Goal: Task Accomplishment & Management: Manage account settings

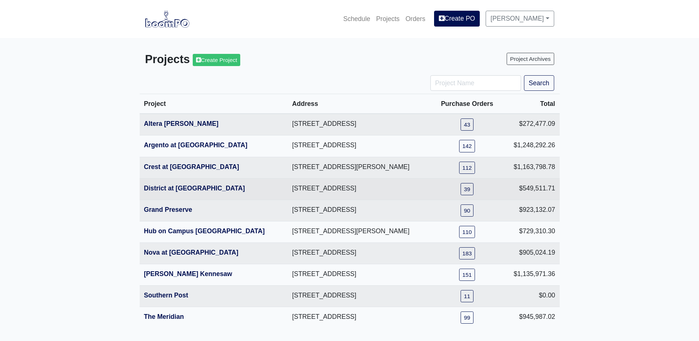
click at [168, 181] on th "District at [GEOGRAPHIC_DATA]" at bounding box center [214, 188] width 148 height 21
click at [167, 186] on link "District at [GEOGRAPHIC_DATA]" at bounding box center [194, 187] width 101 height 7
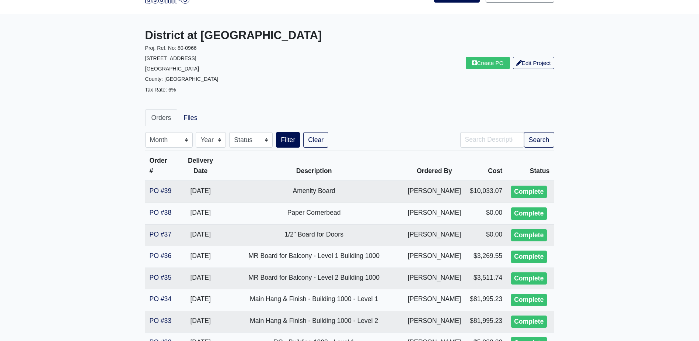
scroll to position [37, 0]
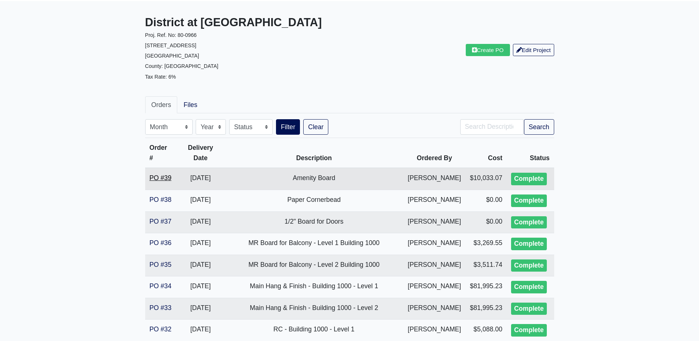
click at [160, 177] on link "PO #39" at bounding box center [161, 177] width 22 height 7
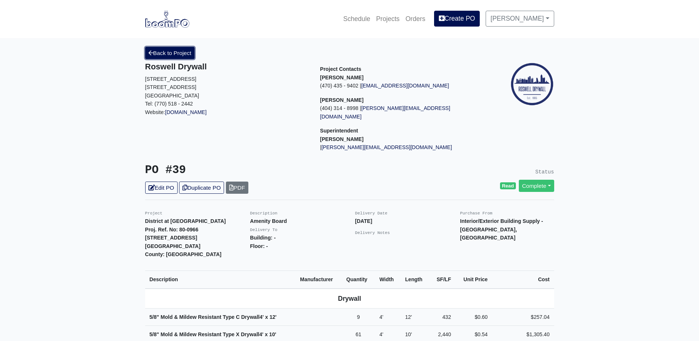
click at [166, 53] on link "Back to Project" at bounding box center [170, 53] width 50 height 12
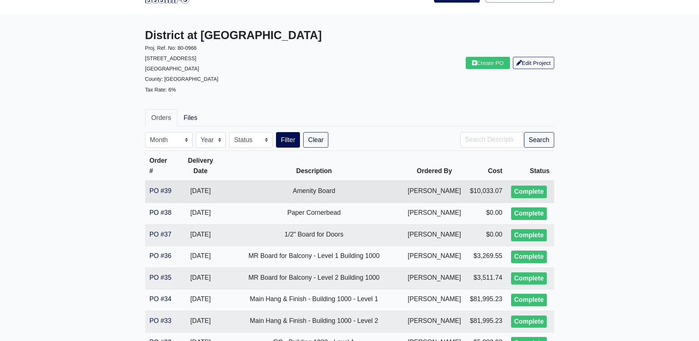
scroll to position [37, 0]
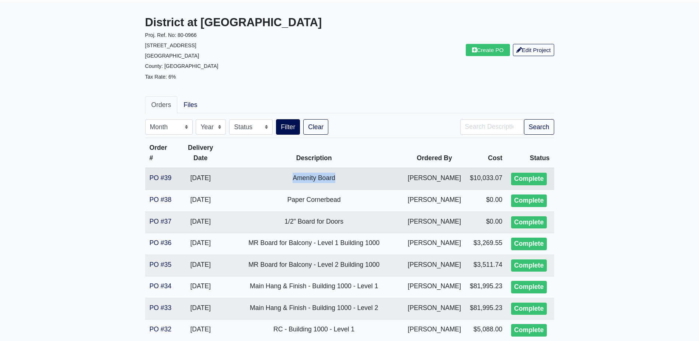
drag, startPoint x: 291, startPoint y: 180, endPoint x: 352, endPoint y: 180, distance: 61.2
click at [352, 180] on td "Amenity Board" at bounding box center [314, 179] width 179 height 22
copy td "Amenity Board"
click at [488, 55] on link "Create PO" at bounding box center [488, 50] width 44 height 12
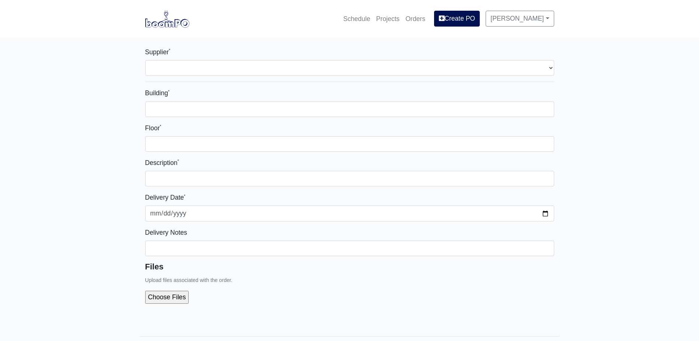
select select
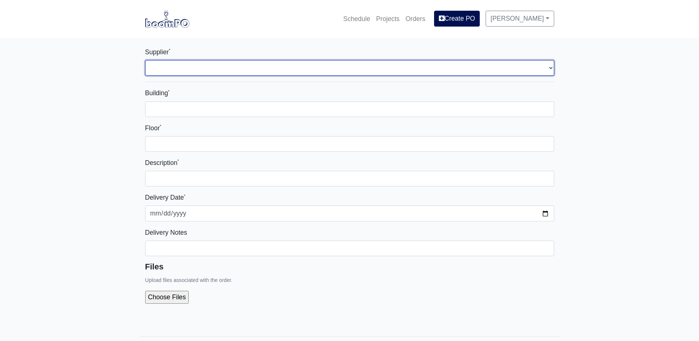
click at [283, 73] on select "Select one... Grabber Construction Products - [GEOGRAPHIC_DATA], [GEOGRAPHIC_DA…" at bounding box center [349, 67] width 409 height 15
select select "861"
click at [145, 60] on select "Select one... Grabber Construction Products - Atlanta, GA Interior/Exterior Bui…" at bounding box center [349, 67] width 409 height 15
select select
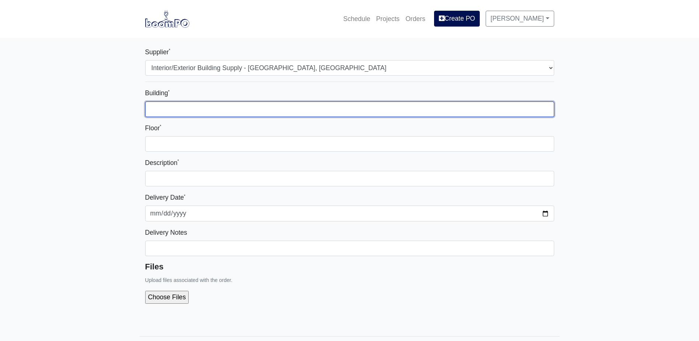
click at [218, 112] on input "Building *" at bounding box center [349, 108] width 409 height 15
type input "-"
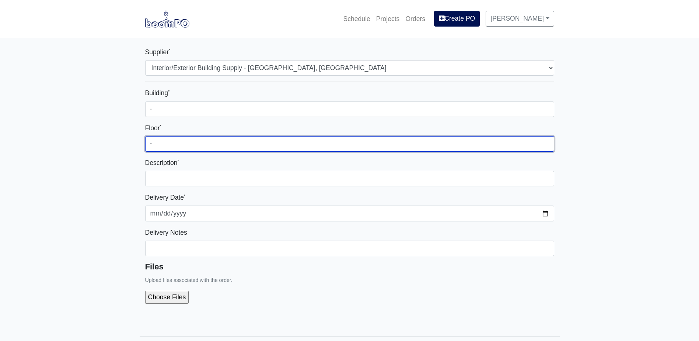
type input "-"
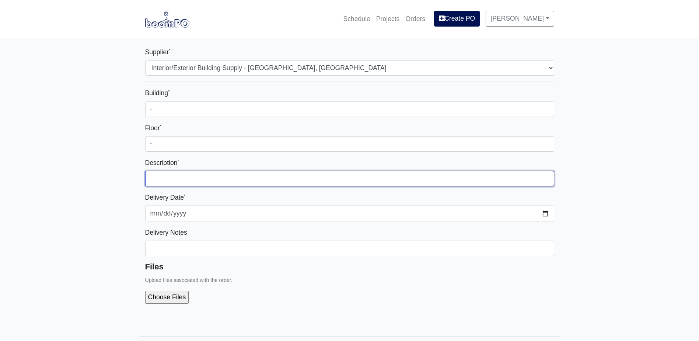
paste input "Amenity Board"
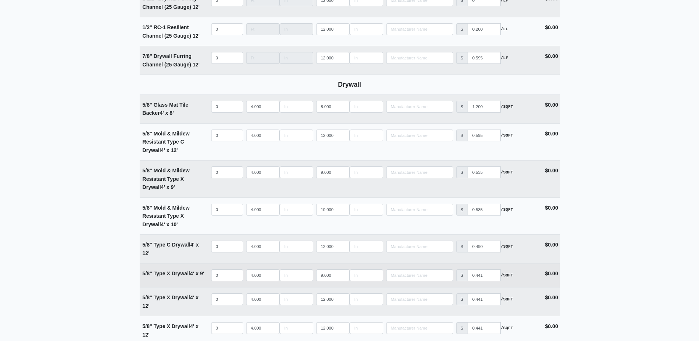
scroll to position [479, 0]
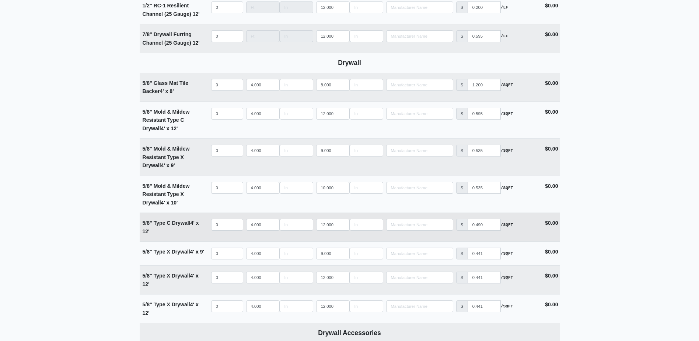
type input "Amenity Board Fill-in"
select select
click at [223, 227] on input "quantity" at bounding box center [227, 225] width 32 height 12
type input "4"
select select
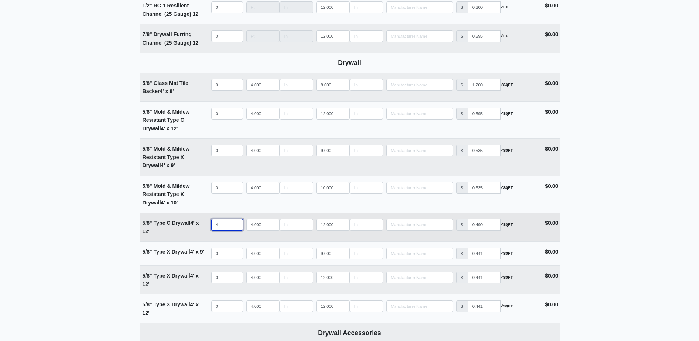
type input "40"
select select
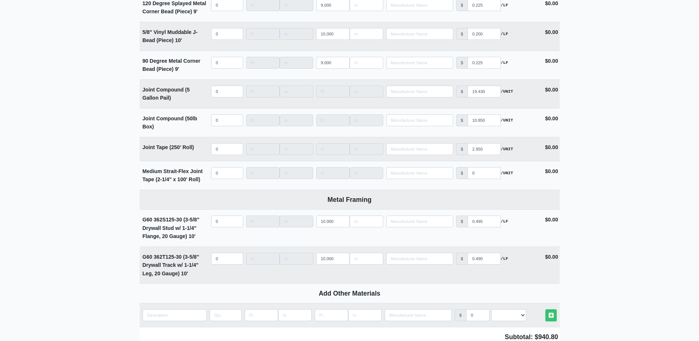
scroll to position [989, 0]
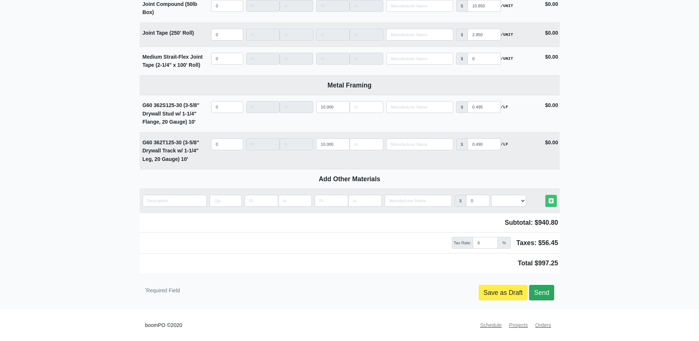
type input "40"
click at [541, 290] on link "Send" at bounding box center [541, 292] width 25 height 15
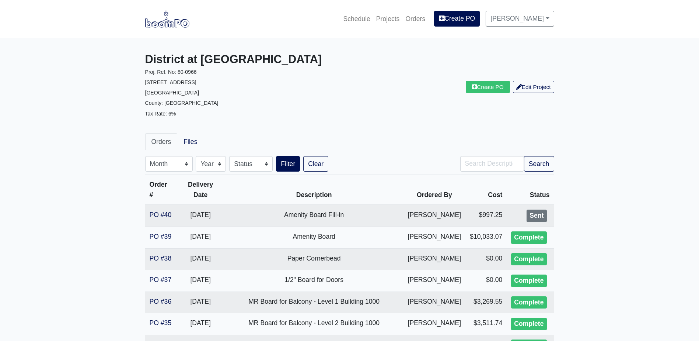
click at [171, 24] on img at bounding box center [167, 18] width 44 height 17
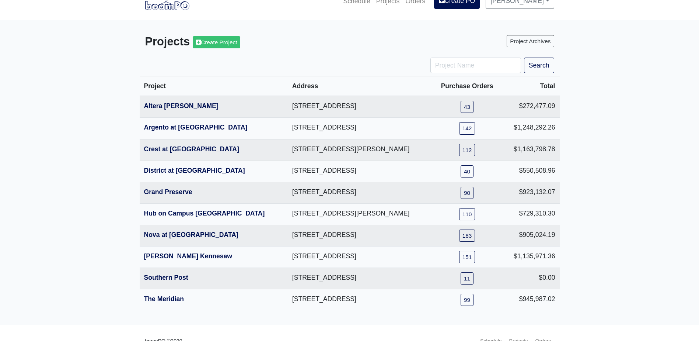
scroll to position [35, 0]
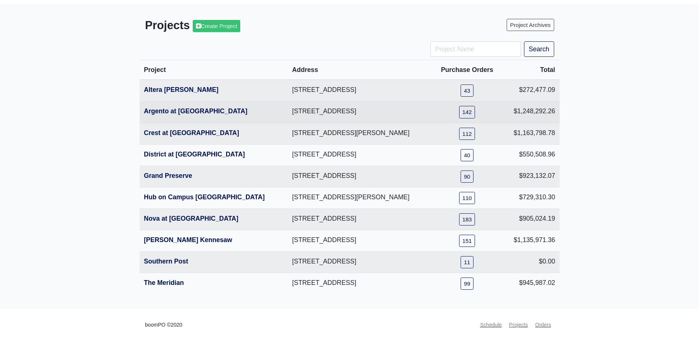
click at [168, 118] on th "Argento at [GEOGRAPHIC_DATA]" at bounding box center [214, 111] width 148 height 21
click at [171, 112] on link "Argento at [GEOGRAPHIC_DATA]" at bounding box center [196, 110] width 104 height 7
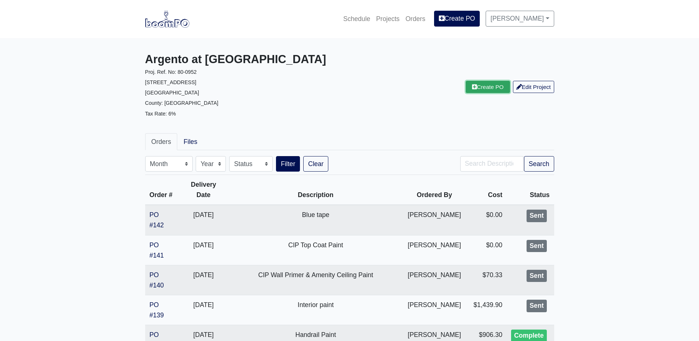
click at [499, 84] on link "Create PO" at bounding box center [488, 87] width 44 height 12
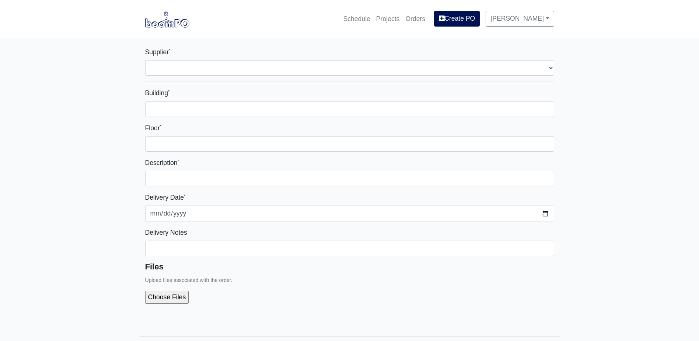
select select
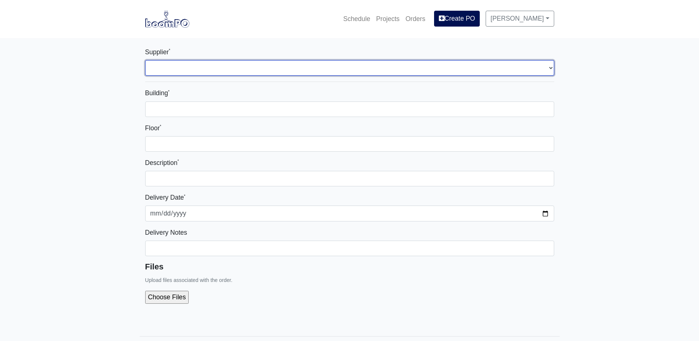
click at [230, 70] on select "Select one... L&W Supply - Mableton, GA Grabber Construction Products - Atlanta…" at bounding box center [349, 67] width 409 height 15
select select "848"
click at [145, 60] on select "Select one... L&W Supply - Mableton, GA Grabber Construction Products - Atlanta…" at bounding box center [349, 67] width 409 height 15
select select
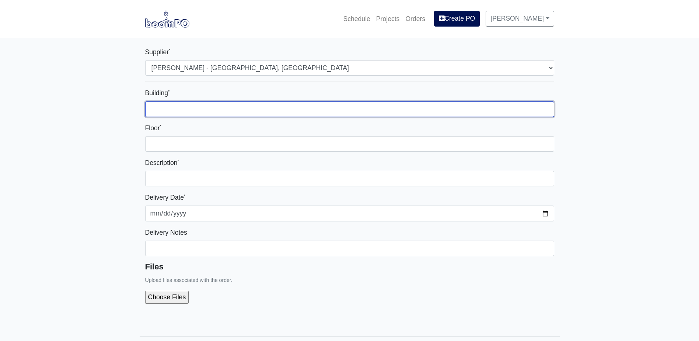
click at [220, 111] on input "Building *" at bounding box center [349, 108] width 409 height 15
type input "-"
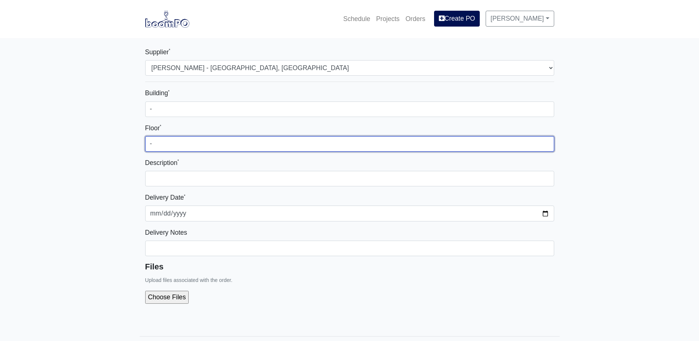
type input "-"
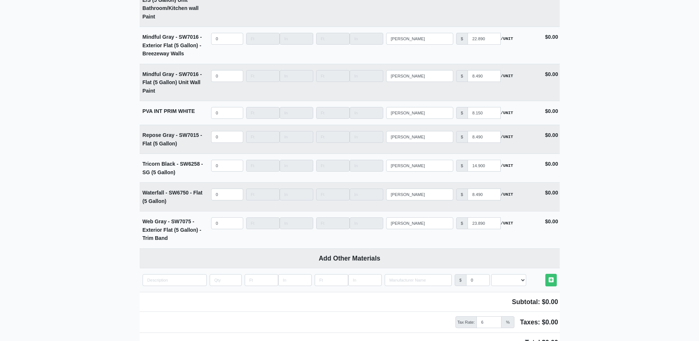
scroll to position [1750, 0]
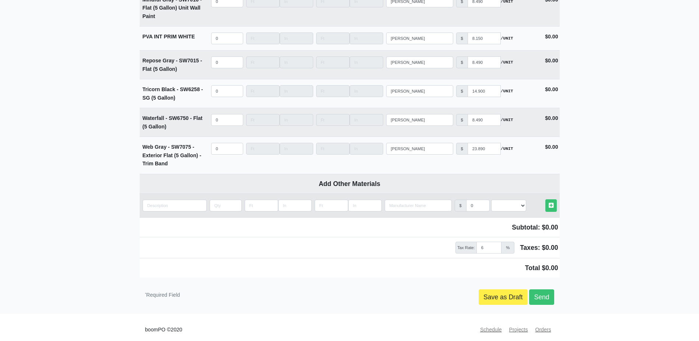
type input "Paint for Rails"
click at [166, 202] on input "quantity" at bounding box center [175, 205] width 64 height 12
paste input "ro Industrial™ Urethane Alkyd Ename"
type input "ro Industrial™ Urethane Alkyd Ename"
select select
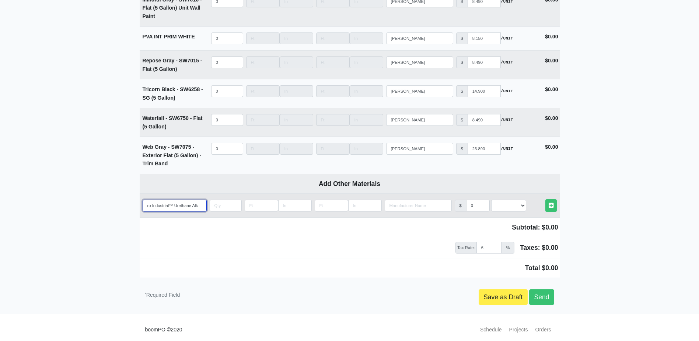
scroll to position [0, 19]
type input "ro Industrial™ Urethane Alkyd Enamel"
select select
type input "Pro Industrial™ Urethane Alkyd Enamel"
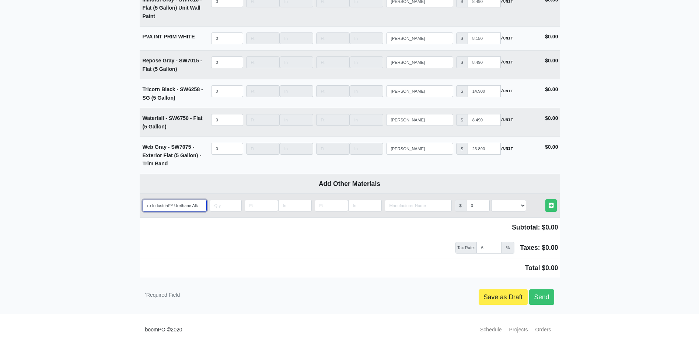
select select
click at [178, 199] on input "Pro Industrial™ Urethane Alkyd Enamel" at bounding box center [175, 205] width 64 height 12
type input "Pro Industrial™Urethane Alkyd Enamel"
select select
type input "Pro IndustrialUrethane Alkyd Enamel"
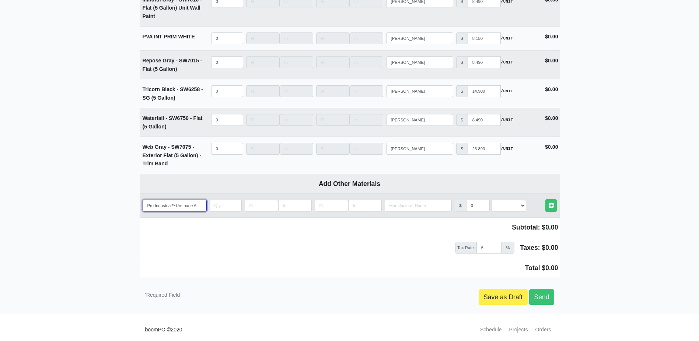
select select
type input "Pro Industrial Urethane Alkyd Enamel"
select select
type input "Pro Industrial Urethane Alkyd Enamel"
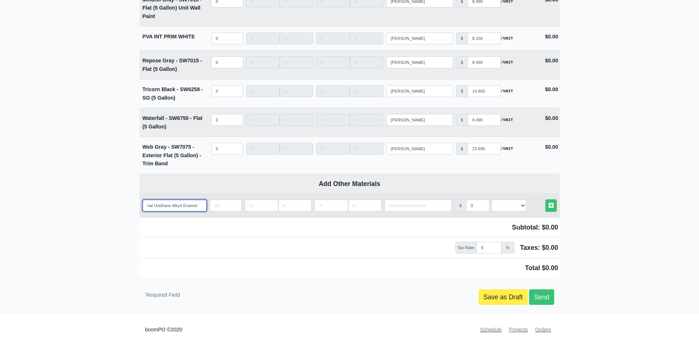
select select
type input "Pro Industrial Urethane Alkyd Enamel -"
select select
type input "Pro Industrial Urethane Alkyd Enamel -"
select select
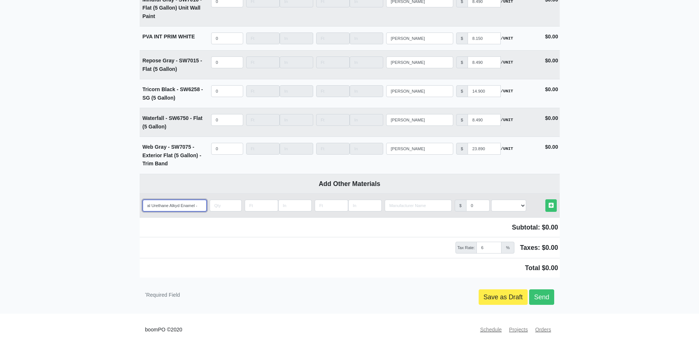
scroll to position [0, 22]
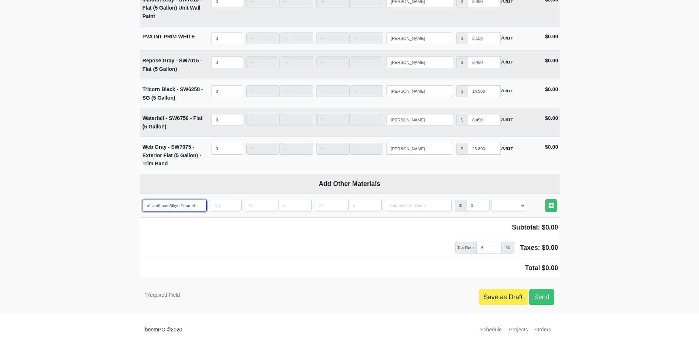
type input "Pro Industrial Urethane Alkyd Enamel - 5"
select select
type input "Pro Industrial Urethane Alkyd Enamel - 5"
select select
type input "Pro Industrial Urethane Alkyd Enamel - 5 G"
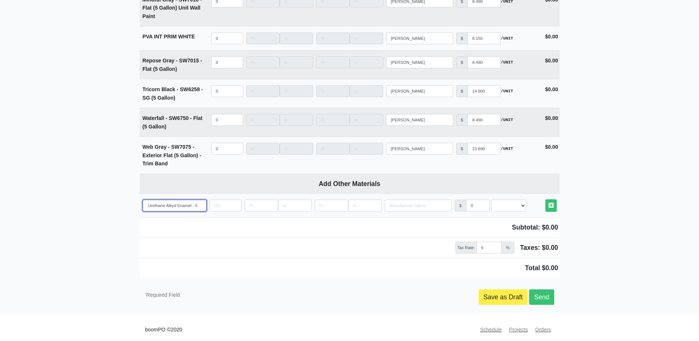
select select
type input "Pro Industrial Urethane Alkyd Enamel - 5 Ga"
select select
type input "Pro Industrial Urethane Alkyd Enamel - 5 Gal"
select select
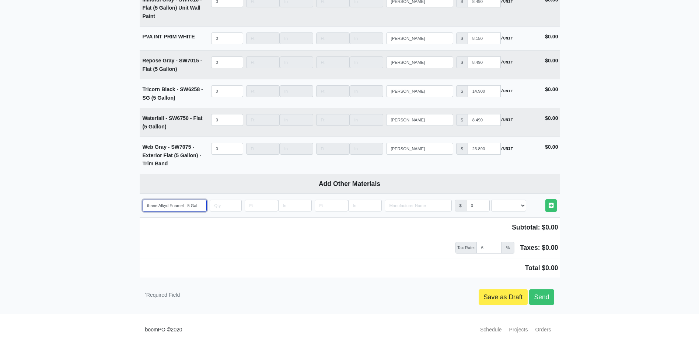
type input "Pro Industrial Urethane Alkyd Enamel - 5 Gall"
select select
type input "Pro Industrial Urethane Alkyd Enamel - 5 Gallo"
select select
type input "Pro Industrial Urethane Alkyd Enamel - 5 Gallon"
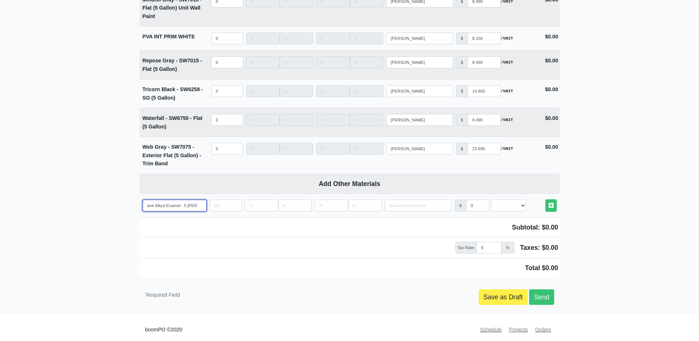
select select
type input "Pro Industrial Urethane Alkyd Enamel - 5 Gallons"
select select
type input "Pro Industrial Urethane Alkyd Enamel - 5 Gallons"
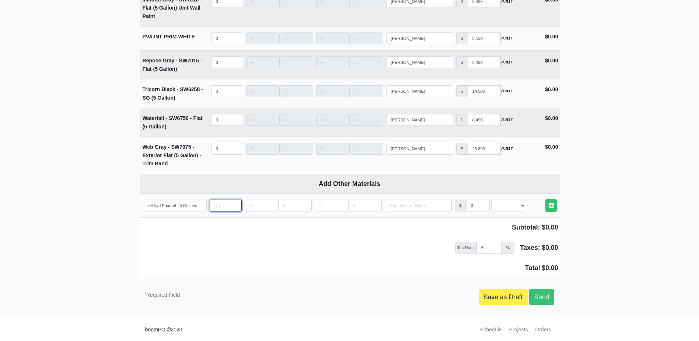
scroll to position [0, 0]
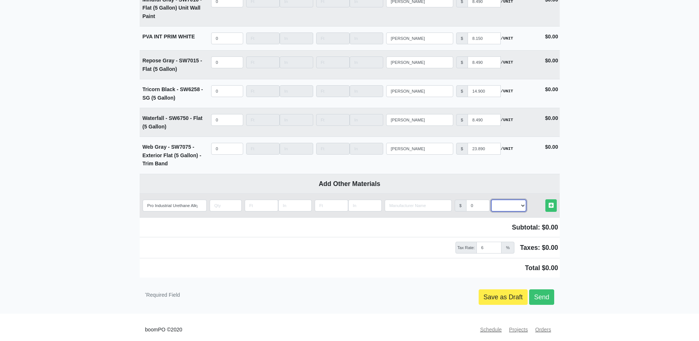
click at [497, 202] on select "Select an Option! UNIT MLF LF MSQFT SQFT" at bounding box center [508, 205] width 35 height 12
select select "2"
click at [491, 199] on select "Select an Option! UNIT MLF LF MSQFT SQFT" at bounding box center [508, 205] width 35 height 12
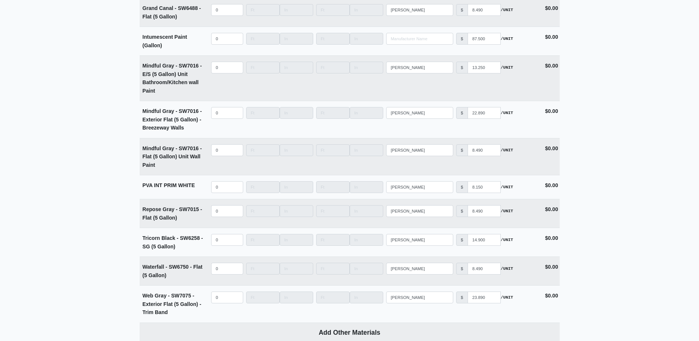
scroll to position [1750, 0]
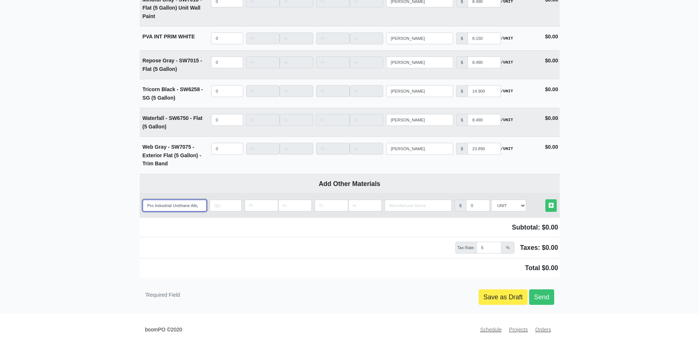
click at [177, 202] on input "Pro Industrial Urethane Alkyd Enamel - 5 Gallons" at bounding box center [175, 205] width 64 height 12
click at [178, 199] on input "Pro Industrial Urethane Alkyd Enamel - 5 Gallons" at bounding box center [175, 205] width 64 height 12
paste input "SW6988 Bohemian Black"
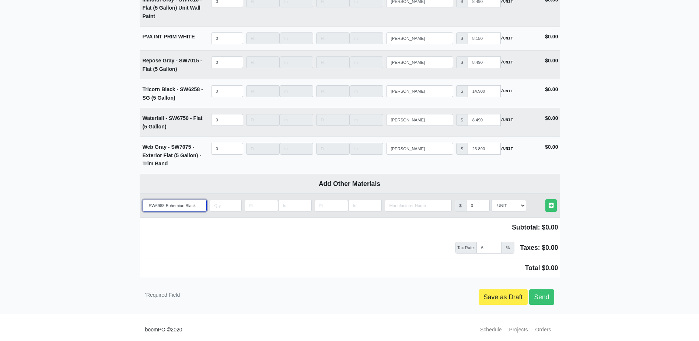
type input "Pro Industrial Urethane Alkyd Enamel - SW6988 Bohemian Black - 5 Gallons"
click at [220, 200] on input "quantity" at bounding box center [226, 205] width 32 height 12
type input "30"
click at [553, 202] on icon at bounding box center [551, 205] width 5 height 6
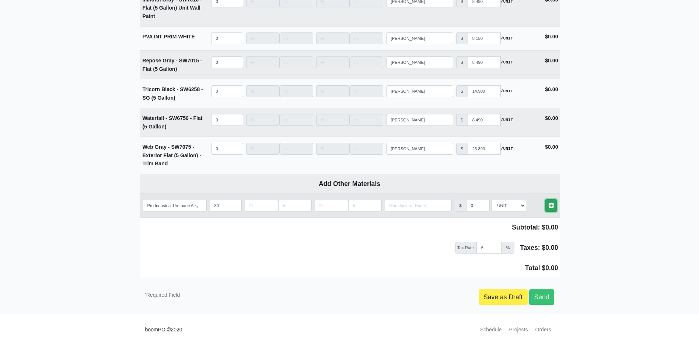
select select
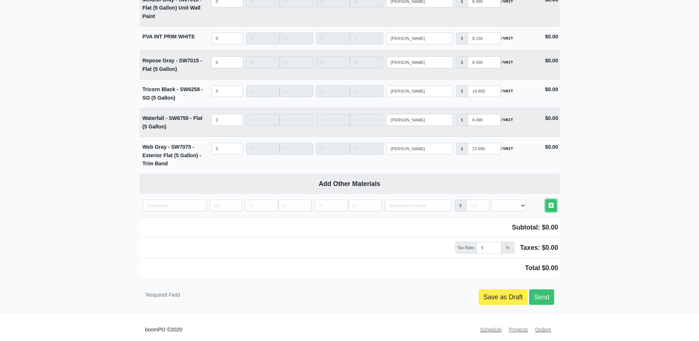
scroll to position [1815, 0]
click at [555, 293] on div "Save as Draft Send" at bounding box center [402, 296] width 315 height 15
click at [550, 294] on link "Send" at bounding box center [541, 296] width 25 height 15
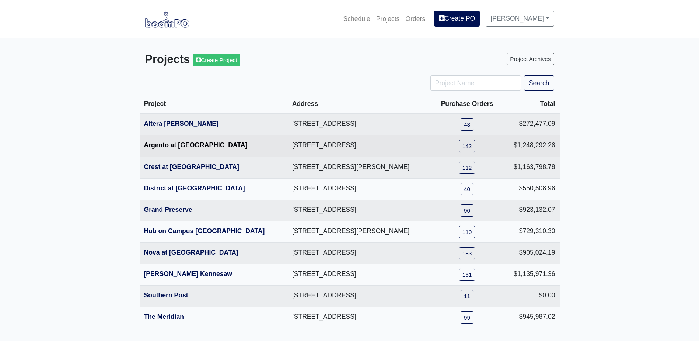
click at [197, 143] on link "Argento at [GEOGRAPHIC_DATA]" at bounding box center [196, 144] width 104 height 7
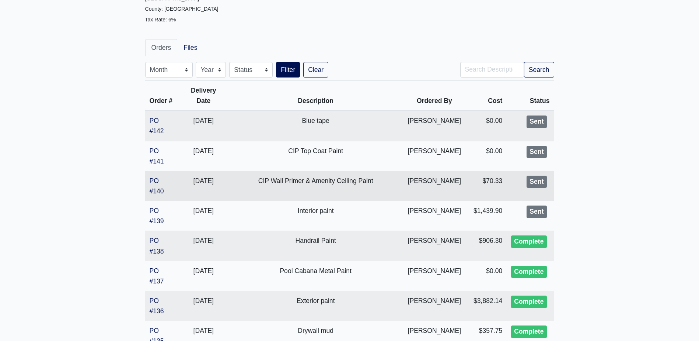
scroll to position [111, 0]
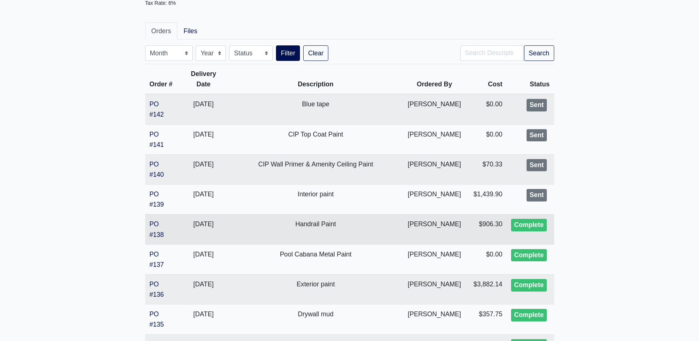
click at [160, 222] on td "PO #138" at bounding box center [162, 229] width 34 height 30
click at [153, 222] on link "PO #138" at bounding box center [157, 229] width 14 height 18
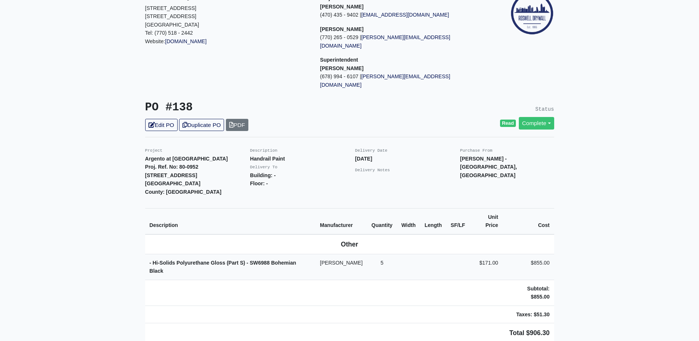
scroll to position [74, 0]
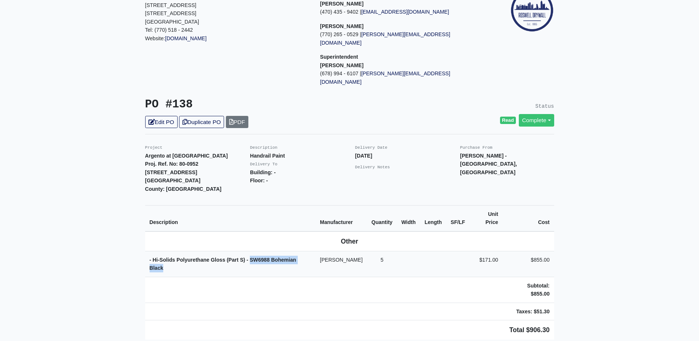
drag, startPoint x: 251, startPoint y: 233, endPoint x: 313, endPoint y: 237, distance: 61.3
click at [313, 251] on td "- Hi-Solids Polyurethane Gloss (Part S) - SW6988 Bohemian Black" at bounding box center [230, 264] width 171 height 26
copy strong "SW6988 Bohemian Black"
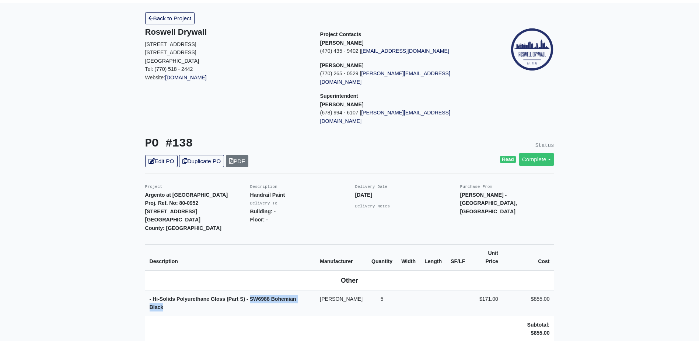
scroll to position [0, 0]
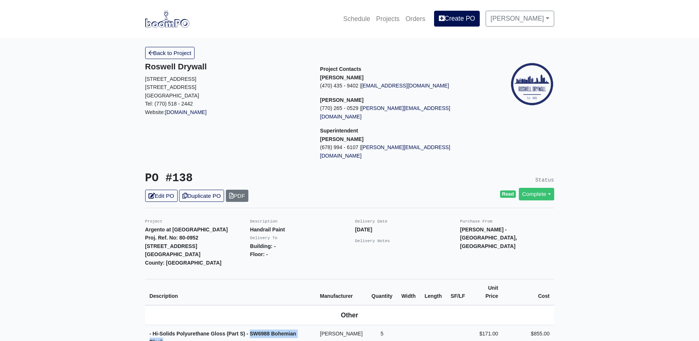
click at [180, 20] on img at bounding box center [167, 18] width 44 height 17
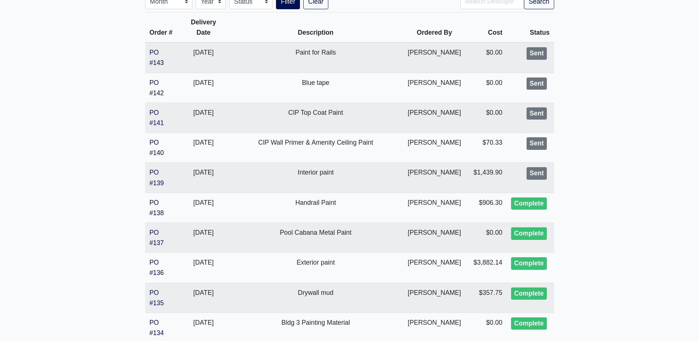
scroll to position [37, 0]
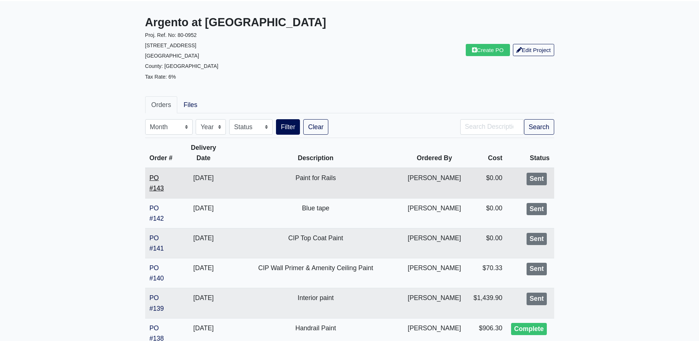
click at [153, 177] on link "PO #143" at bounding box center [157, 183] width 14 height 18
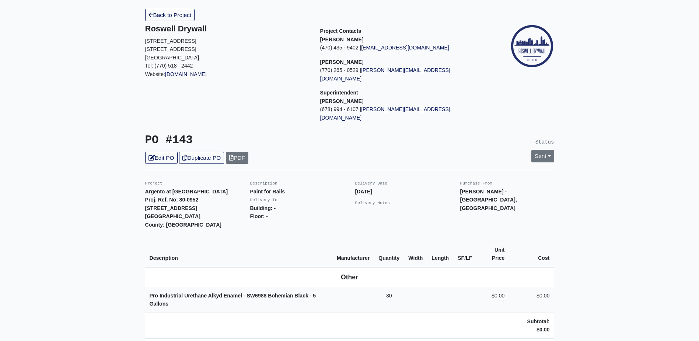
scroll to position [184, 0]
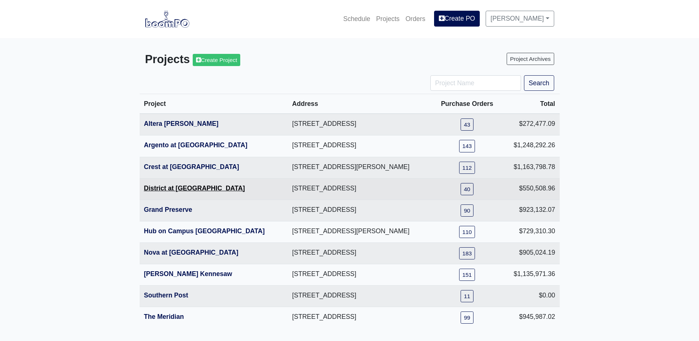
click at [174, 187] on link "District at [GEOGRAPHIC_DATA]" at bounding box center [194, 187] width 101 height 7
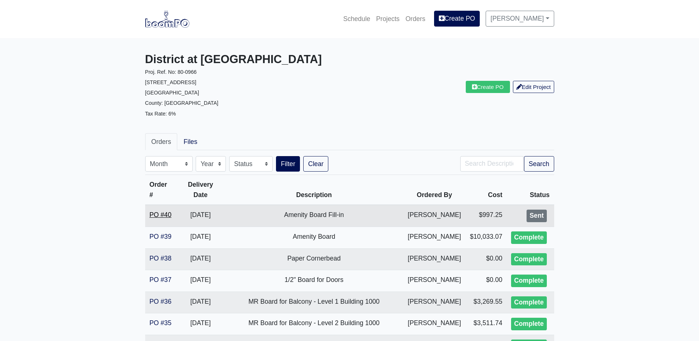
click at [165, 214] on link "PO #40" at bounding box center [161, 214] width 22 height 7
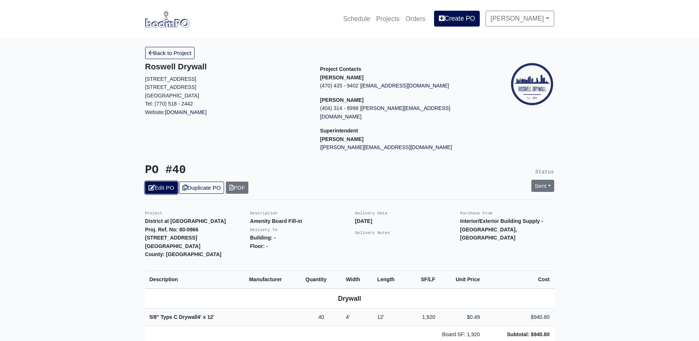
click at [163, 181] on link "Edit PO" at bounding box center [161, 187] width 32 height 12
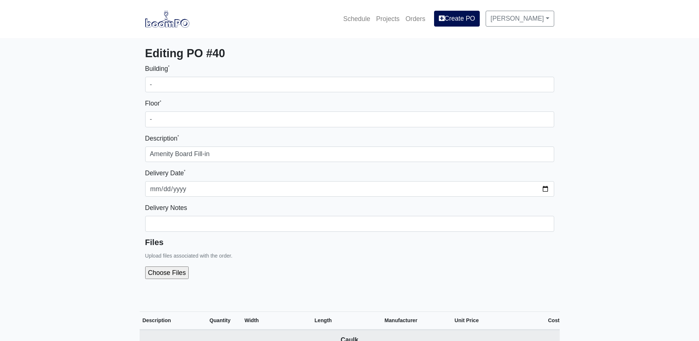
select select
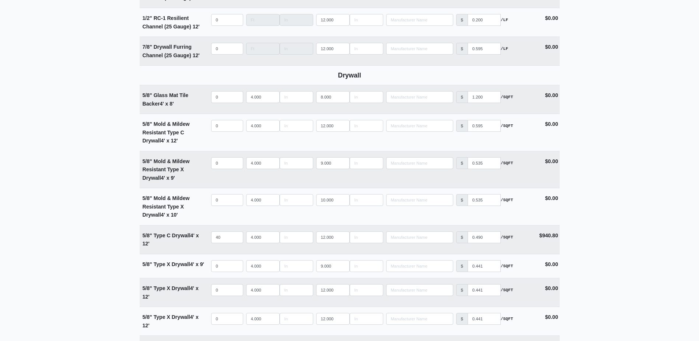
scroll to position [479, 0]
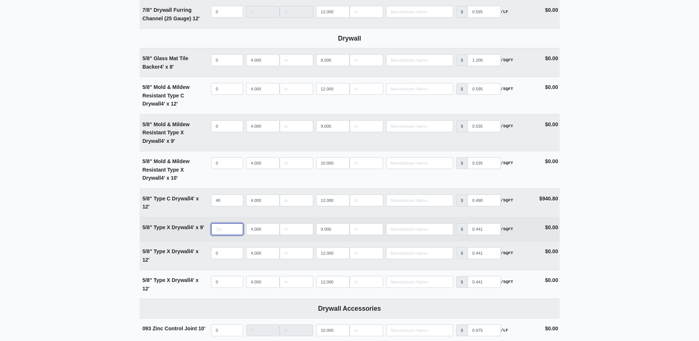
click at [227, 231] on input "quantity" at bounding box center [227, 229] width 32 height 12
type input "6"
select select
type input "60"
select select
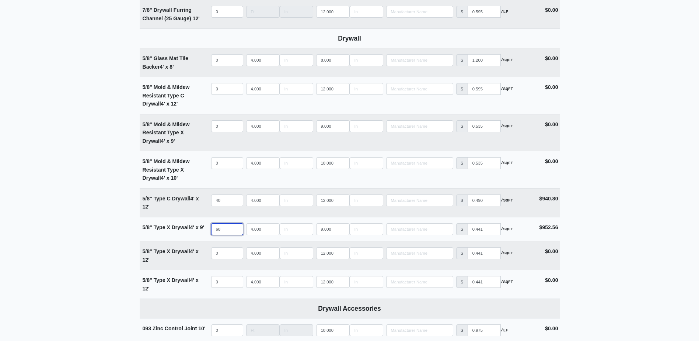
scroll to position [442, 0]
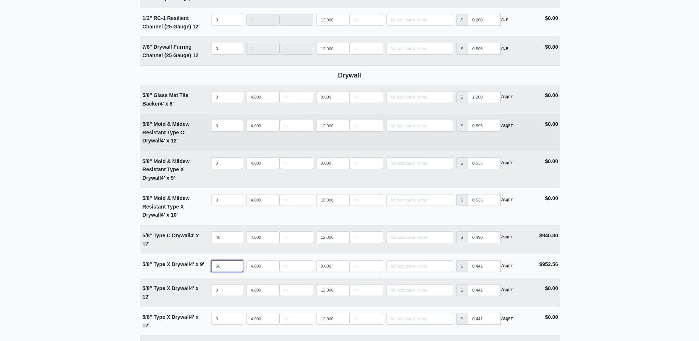
type input "60"
click at [219, 123] on input "quantity" at bounding box center [227, 126] width 32 height 12
type input "1"
select select
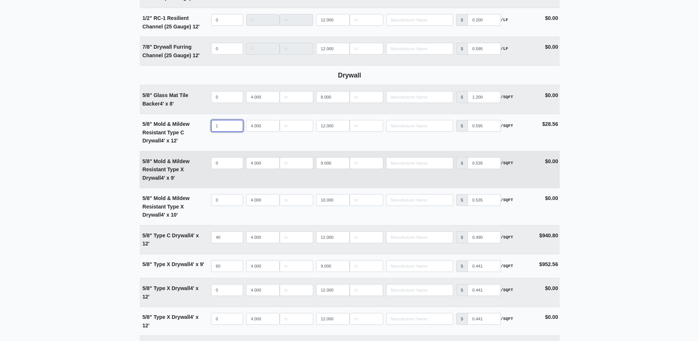
type input "1"
click at [213, 166] on input "quantity" at bounding box center [227, 163] width 32 height 12
type input "9"
select select
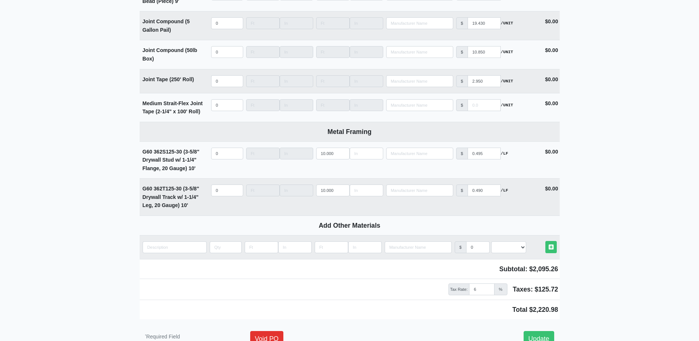
scroll to position [958, 0]
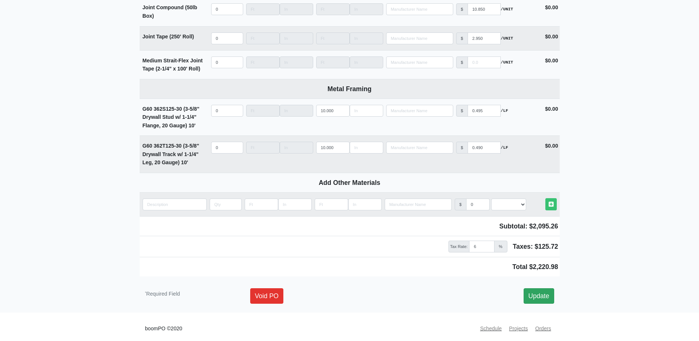
type input "9"
click at [546, 300] on link "Update" at bounding box center [539, 295] width 31 height 15
